Goal: Information Seeking & Learning: Learn about a topic

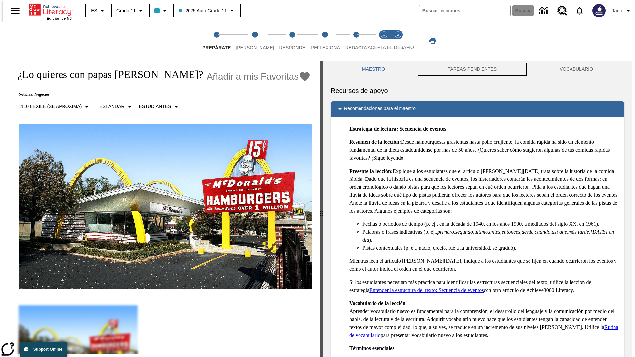
click at [472, 69] on button "TAREAS PENDIENTES" at bounding box center [472, 70] width 112 height 16
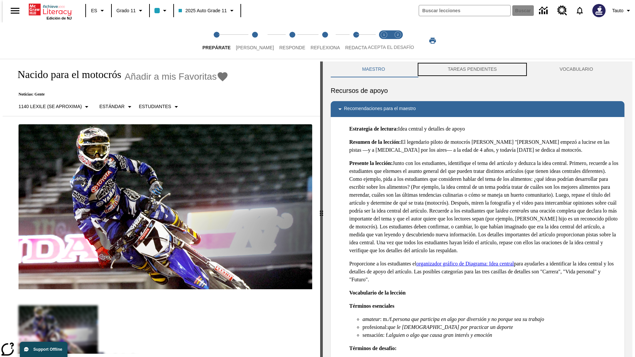
click at [472, 69] on button "TAREAS PENDIENTES" at bounding box center [472, 70] width 112 height 16
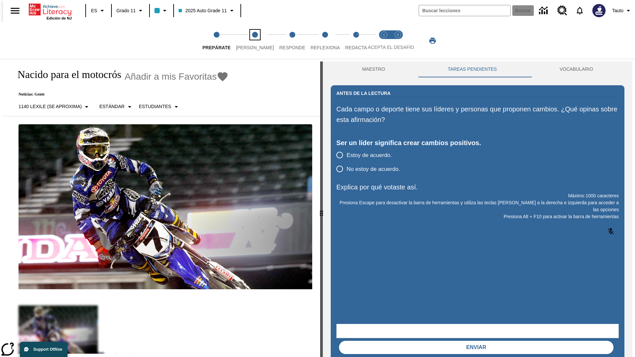
click at [249, 41] on span "[PERSON_NAME]" at bounding box center [255, 45] width 38 height 12
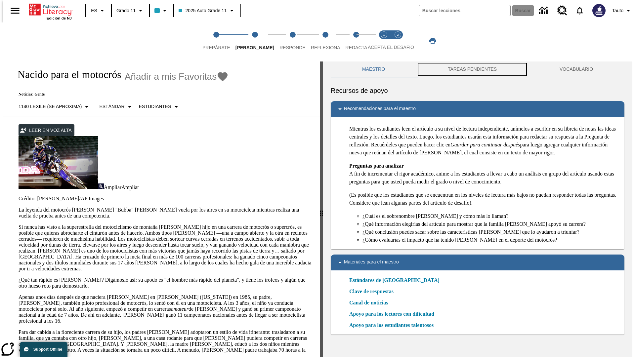
scroll to position [0, 0]
click at [472, 69] on button "TAREAS PENDIENTES" at bounding box center [472, 69] width 112 height 16
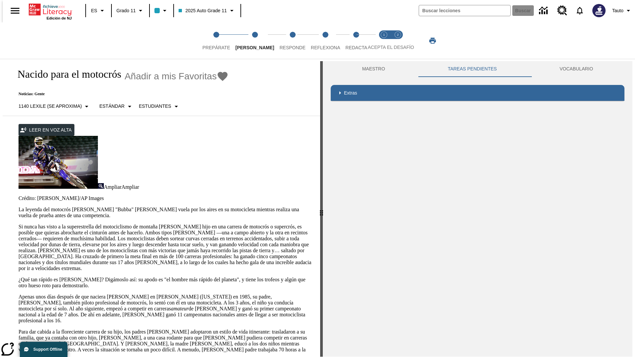
click at [19, 224] on p "Si nunca has visto a la superestrella del motociclismo de montaña [PERSON_NAME]…" at bounding box center [166, 248] width 294 height 48
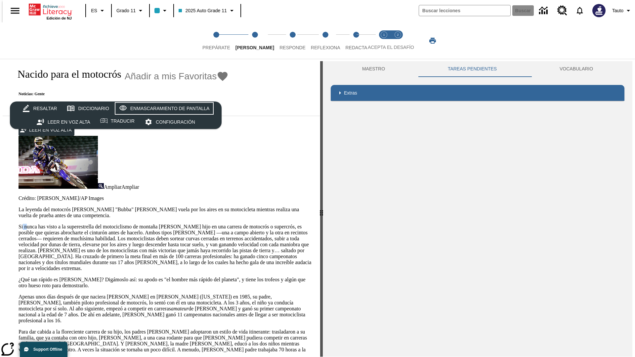
click at [163, 109] on div "Enmascaramiento de pantalla" at bounding box center [169, 109] width 79 height 8
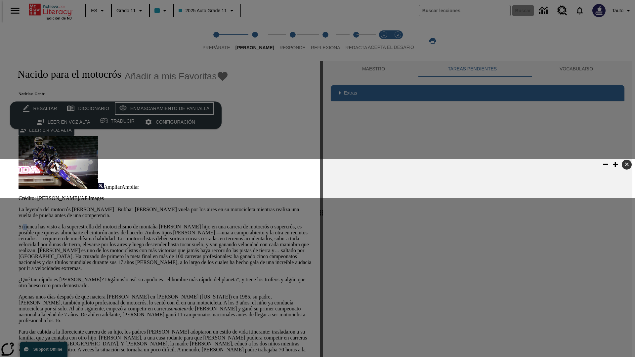
click at [163, 109] on div "Enmascaramiento de pantalla" at bounding box center [169, 109] width 79 height 8
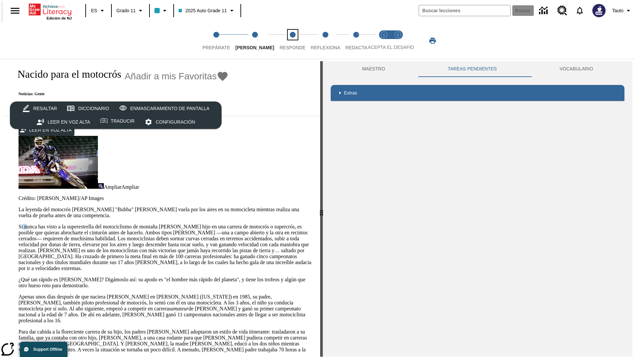
click at [283, 41] on span "Responde" at bounding box center [293, 45] width 26 height 12
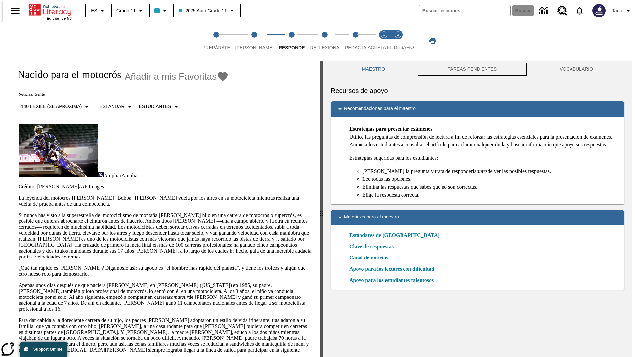
scroll to position [0, 0]
click at [472, 69] on button "TAREAS PENDIENTES" at bounding box center [472, 69] width 112 height 16
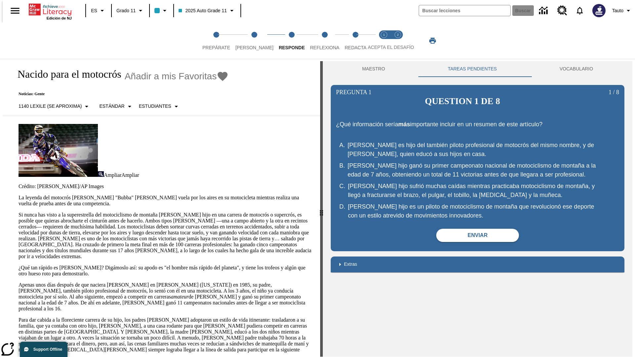
click at [19, 212] on p "Si nunca has visto a la superestrella del motociclismo de montaña [PERSON_NAME]…" at bounding box center [166, 236] width 294 height 48
click at [0, 129] on html "Listen [MEDICAL_DATA] al contenido principal Edición de NJ ES Grado 11 2025 Aut…" at bounding box center [317, 180] width 635 height 360
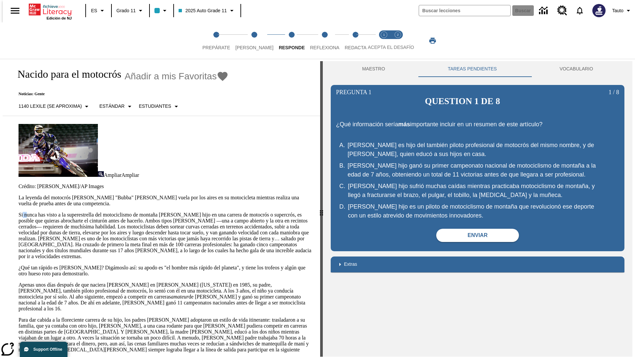
click at [0, 129] on html "Listen [MEDICAL_DATA] al contenido principal Edición de NJ ES Grado 11 2025 Aut…" at bounding box center [317, 180] width 635 height 360
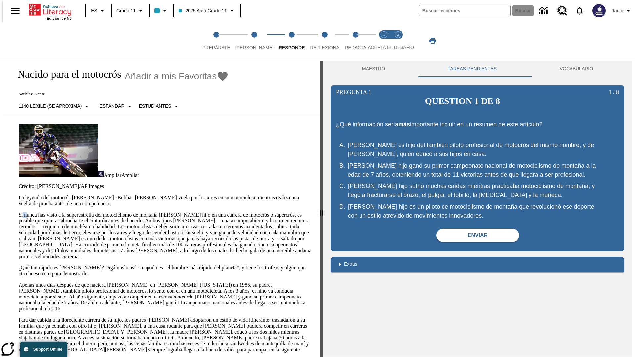
click at [0, 129] on html "Listen [MEDICAL_DATA] al contenido principal Edición de NJ ES Grado 11 2025 Aut…" at bounding box center [317, 180] width 635 height 360
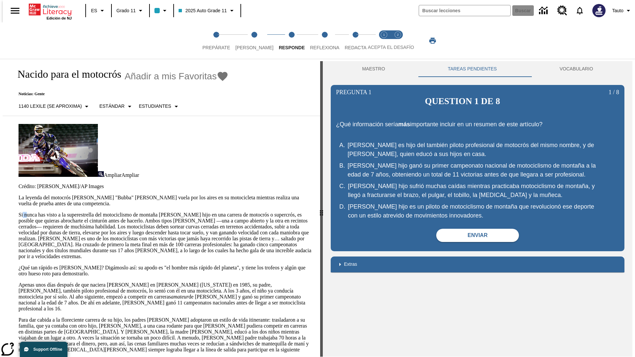
click at [0, 129] on html "Listen [MEDICAL_DATA] al contenido principal Edición de NJ ES Grado 11 2025 Aut…" at bounding box center [317, 180] width 635 height 360
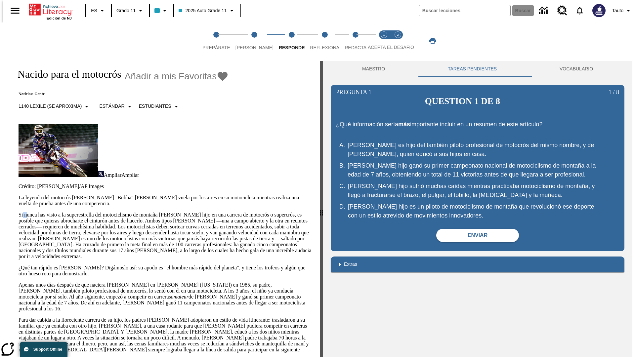
click at [19, 212] on p "Si nunca has visto a la superestrella del motociclismo de montaña [PERSON_NAME]…" at bounding box center [166, 236] width 294 height 48
click at [316, 41] on span "Reflexiona" at bounding box center [324, 45] width 29 height 12
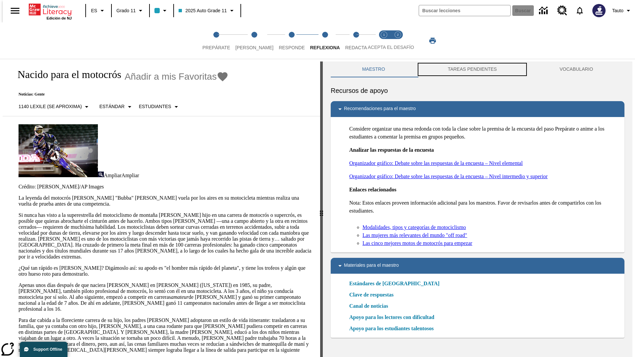
scroll to position [0, 0]
click at [472, 69] on button "TAREAS PENDIENTES" at bounding box center [472, 69] width 112 height 16
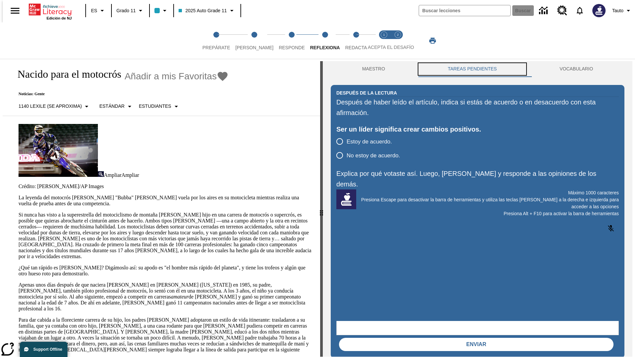
scroll to position [0, 0]
click at [19, 212] on p "Si nunca has visto a la superestrella del motociclismo de montaña [PERSON_NAME]…" at bounding box center [166, 236] width 294 height 48
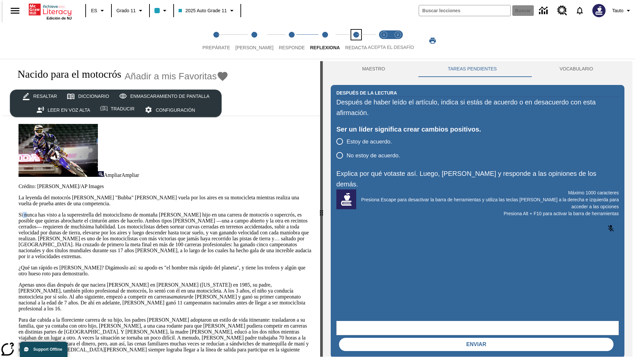
click at [349, 41] on span "Redacta" at bounding box center [356, 45] width 22 height 12
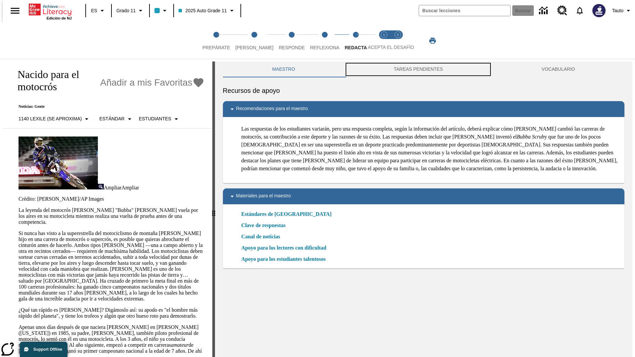
scroll to position [0, 0]
click at [418, 69] on button "TAREAS PENDIENTES" at bounding box center [418, 69] width 148 height 16
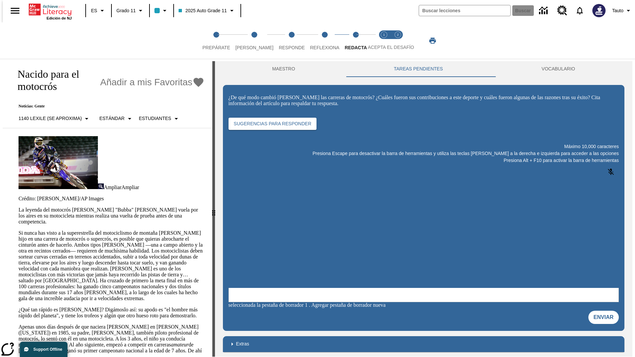
scroll to position [0, 0]
click at [19, 230] on p "Si nunca has visto a la superestrella del motociclismo de montaña [PERSON_NAME]…" at bounding box center [112, 265] width 186 height 71
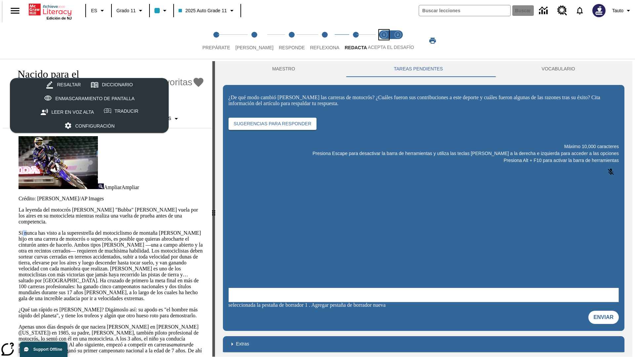
click at [384, 41] on span "Acepta el desafío lee step 1 of 2" at bounding box center [384, 45] width 9 height 12
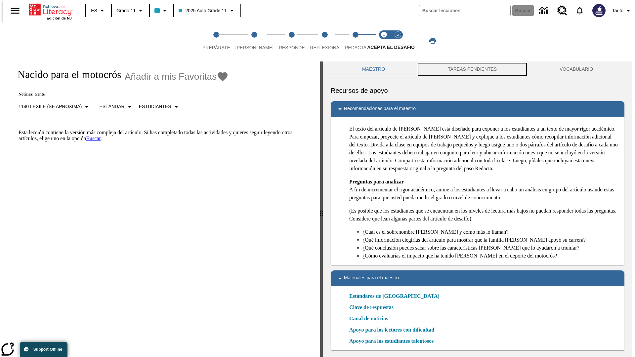
scroll to position [2, 0]
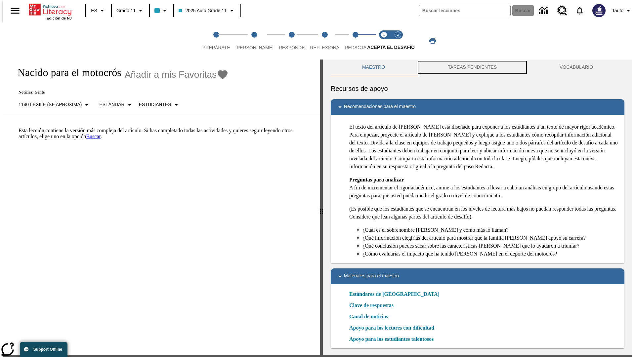
click at [472, 69] on button "TAREAS PENDIENTES" at bounding box center [472, 68] width 112 height 16
